Goal: Find specific page/section: Find specific page/section

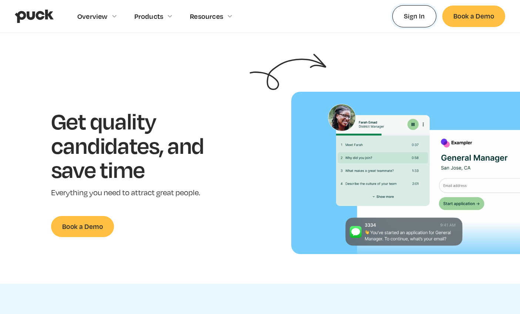
click at [418, 24] on link "Sign In" at bounding box center [414, 16] width 44 height 22
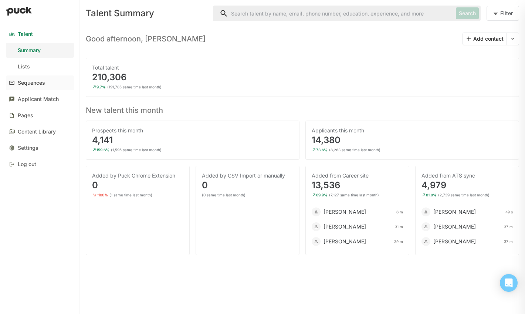
click at [38, 86] on link "Sequences" at bounding box center [40, 82] width 68 height 15
